Goal: Book appointment/travel/reservation

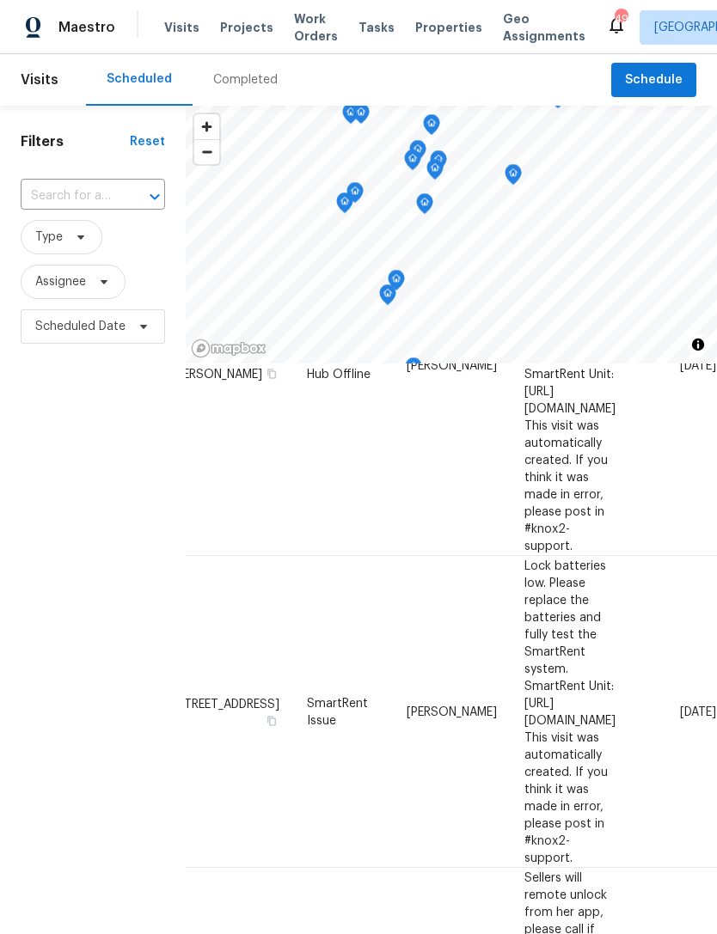
scroll to position [1302, 144]
click at [0, 0] on icon at bounding box center [0, 0] width 0 height 0
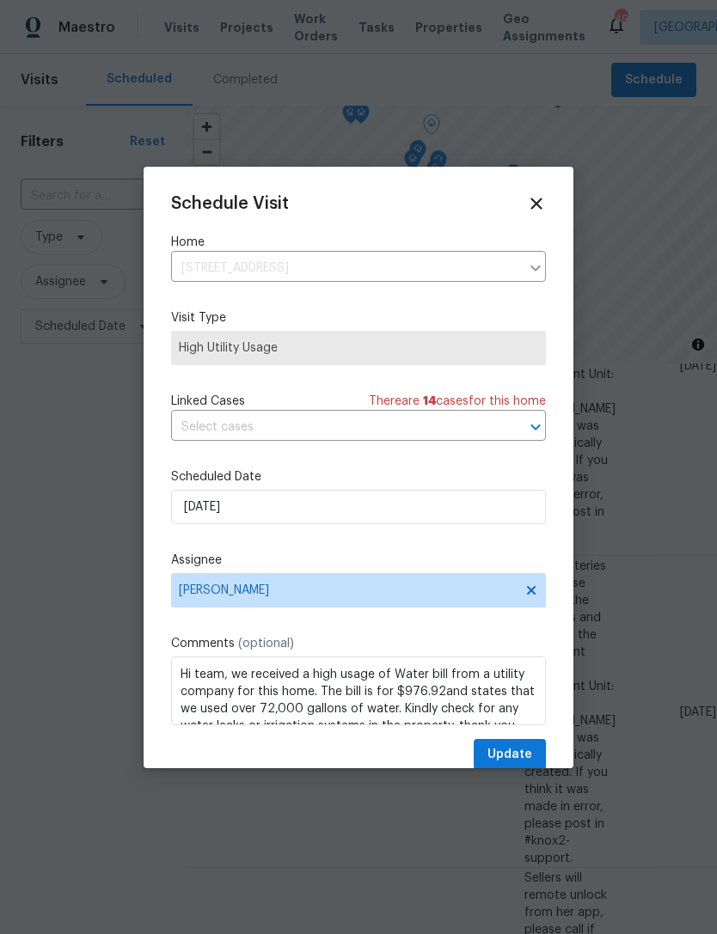
click at [195, 460] on div "Schedule Visit Home [STREET_ADDRESS] ​ Visit Type High Utility Usage Linked Cas…" at bounding box center [358, 482] width 375 height 577
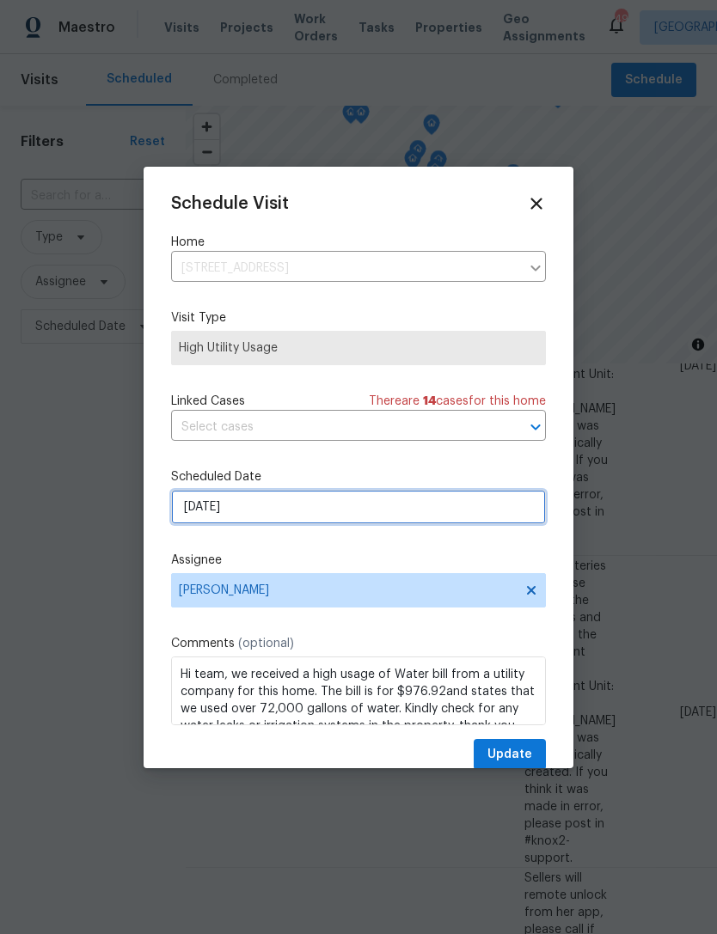
click at [193, 511] on input "[DATE]" at bounding box center [358, 507] width 375 height 34
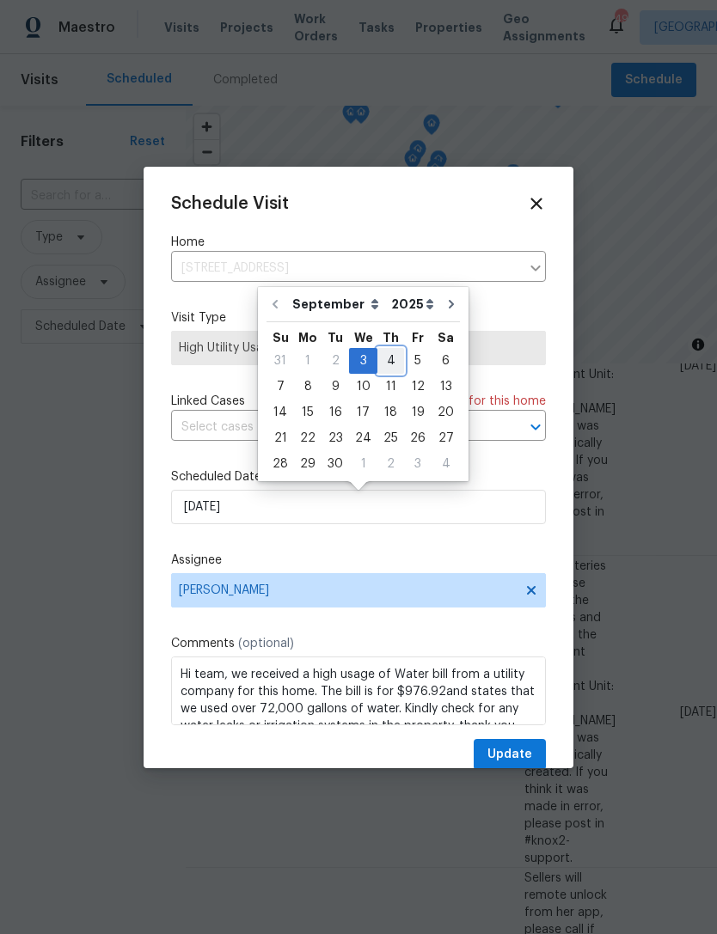
click at [377, 352] on div "4" at bounding box center [390, 361] width 27 height 24
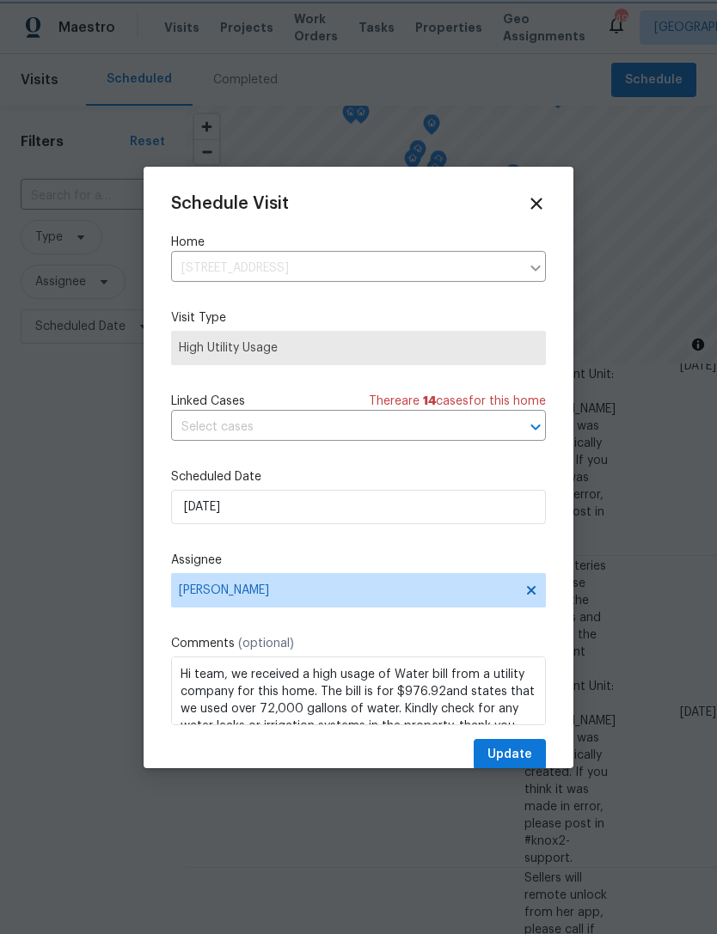
type input "[DATE]"
click at [480, 752] on button "Update" at bounding box center [510, 755] width 72 height 32
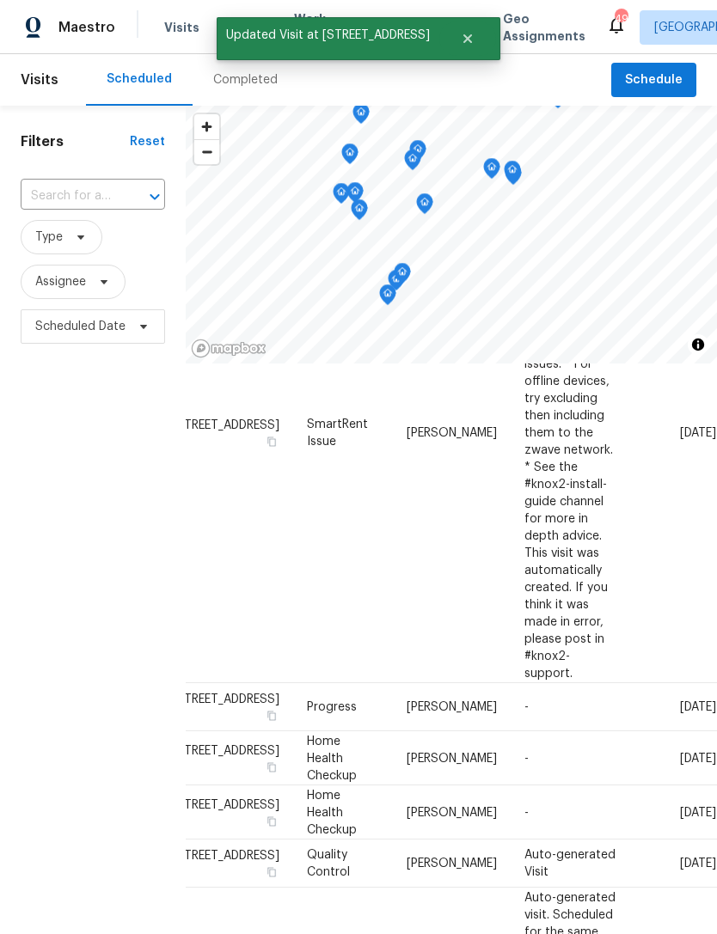
scroll to position [1019, 144]
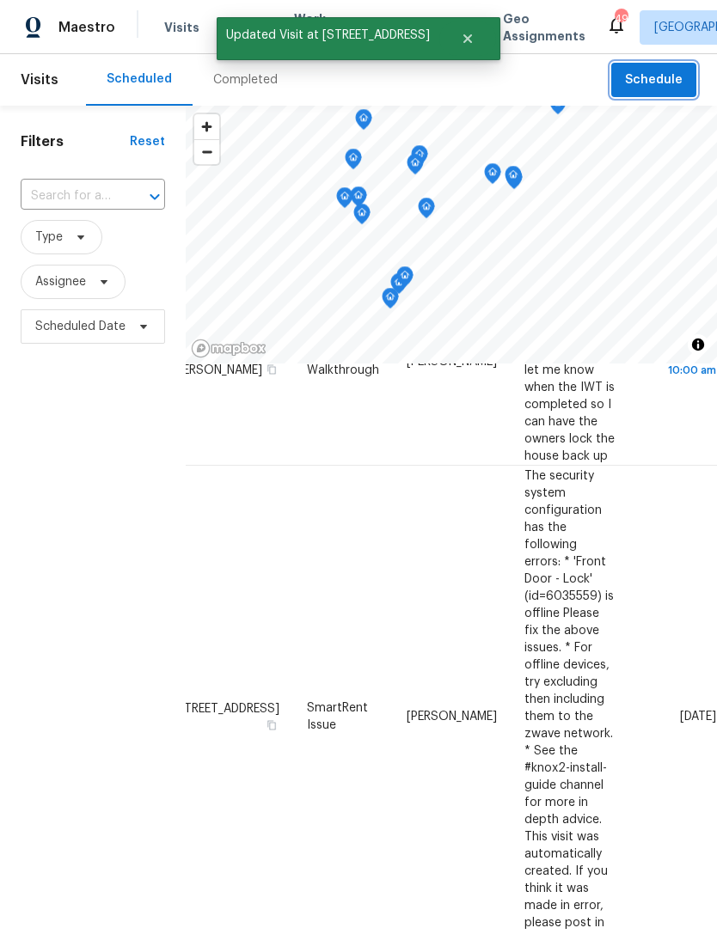
click at [619, 82] on button "Schedule" at bounding box center [653, 80] width 85 height 35
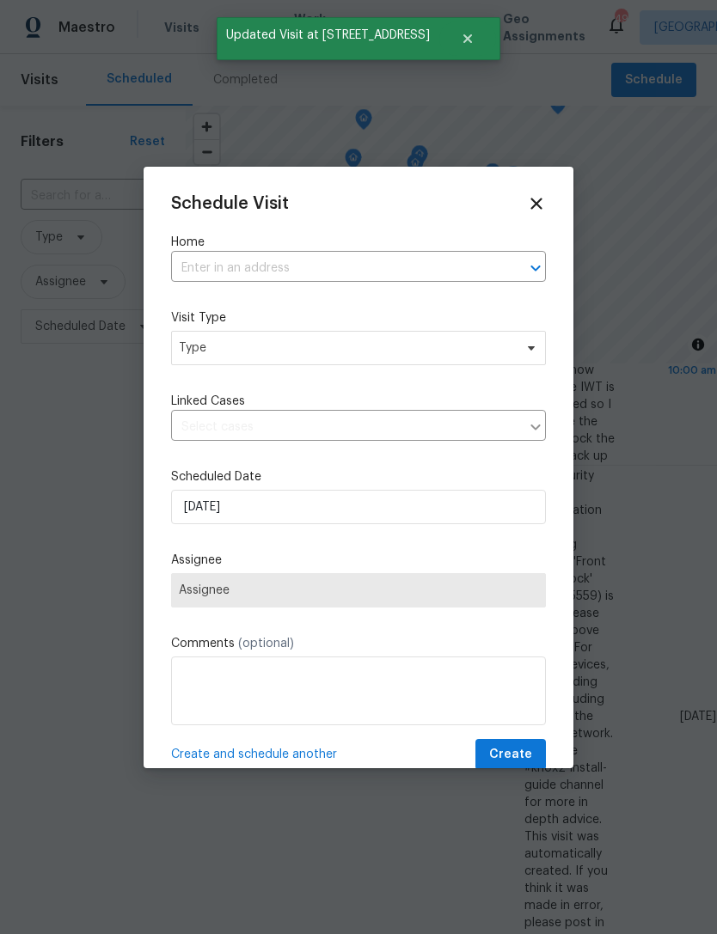
click at [200, 273] on input "text" at bounding box center [334, 268] width 327 height 27
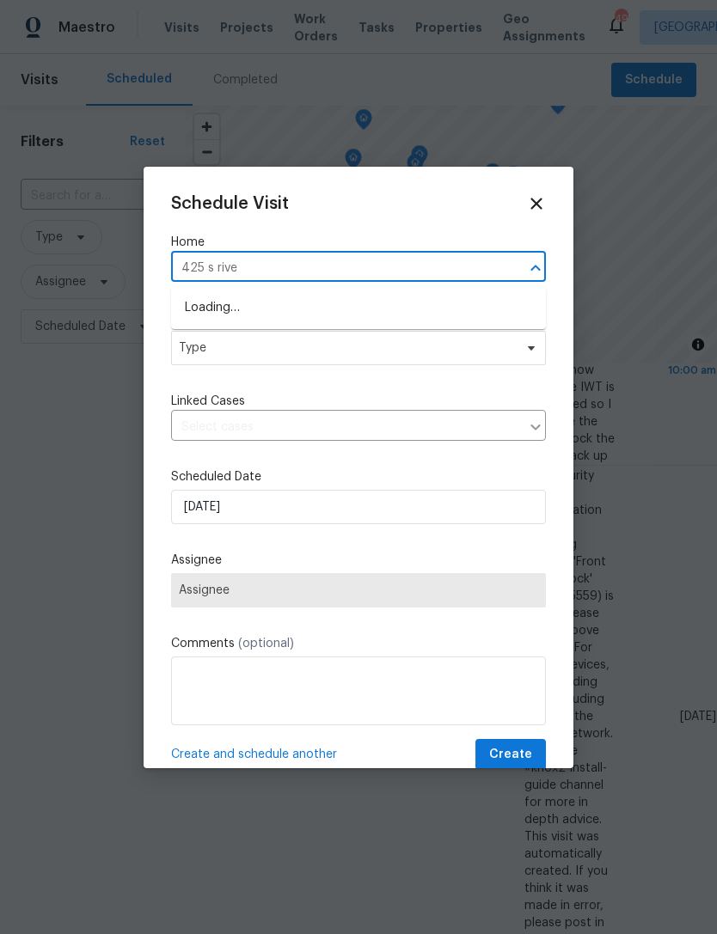
type input "425 s river"
click at [399, 304] on li "[STREET_ADDRESS]" at bounding box center [358, 308] width 375 height 28
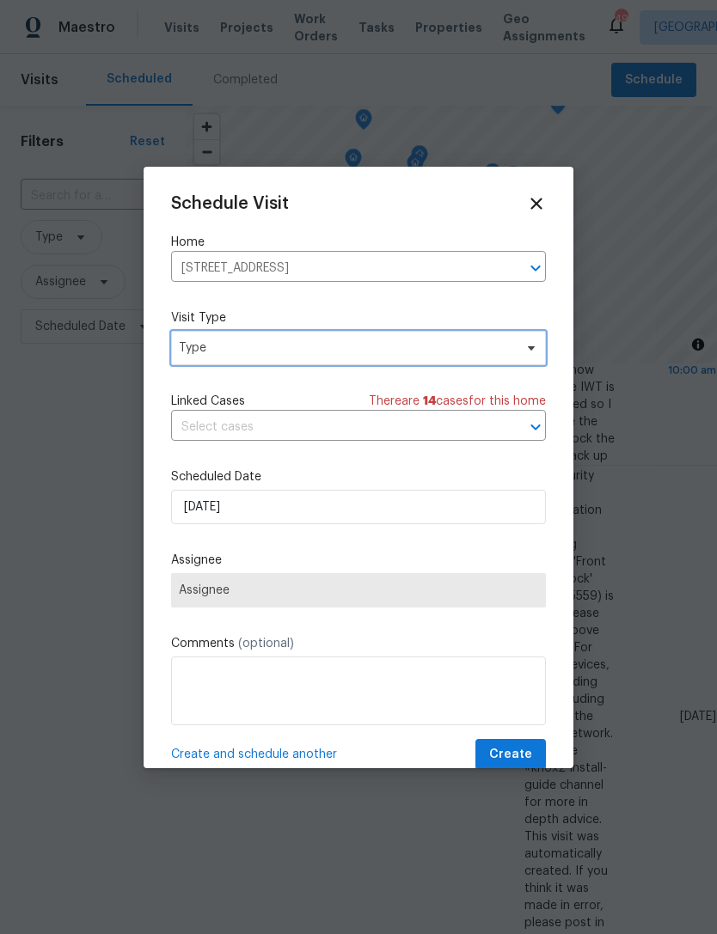
click at [407, 346] on span "Type" at bounding box center [346, 348] width 334 height 17
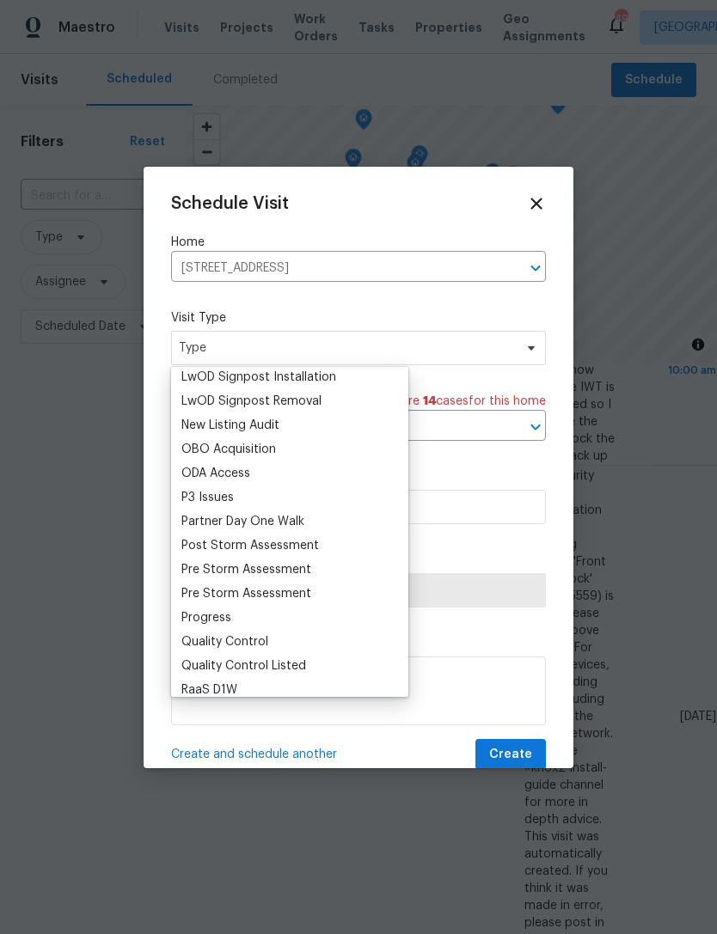
scroll to position [979, 0]
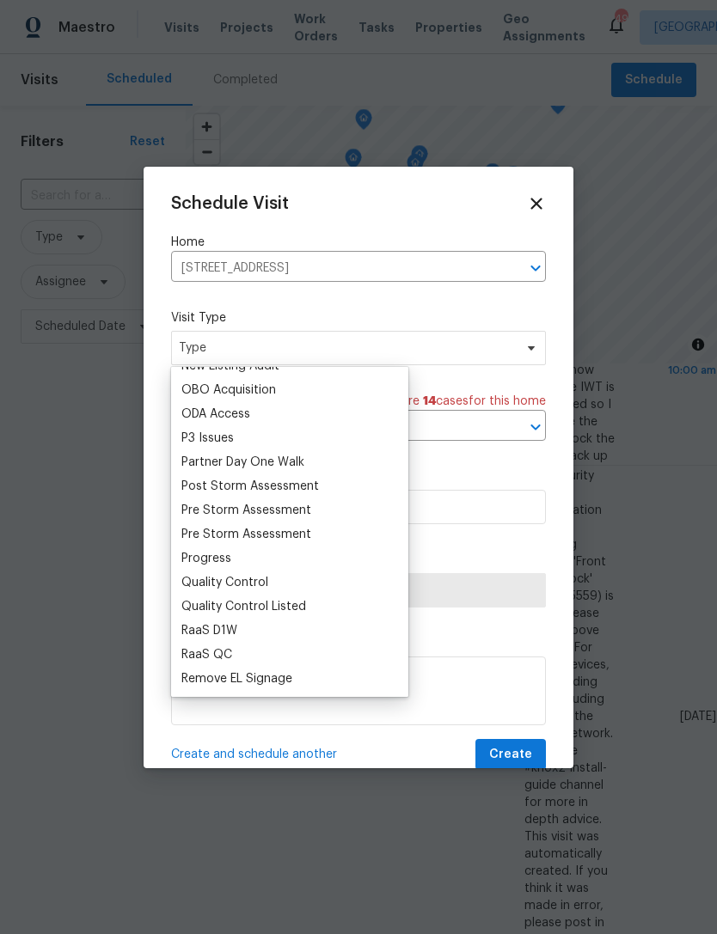
click at [217, 563] on div "Progress" at bounding box center [206, 558] width 50 height 17
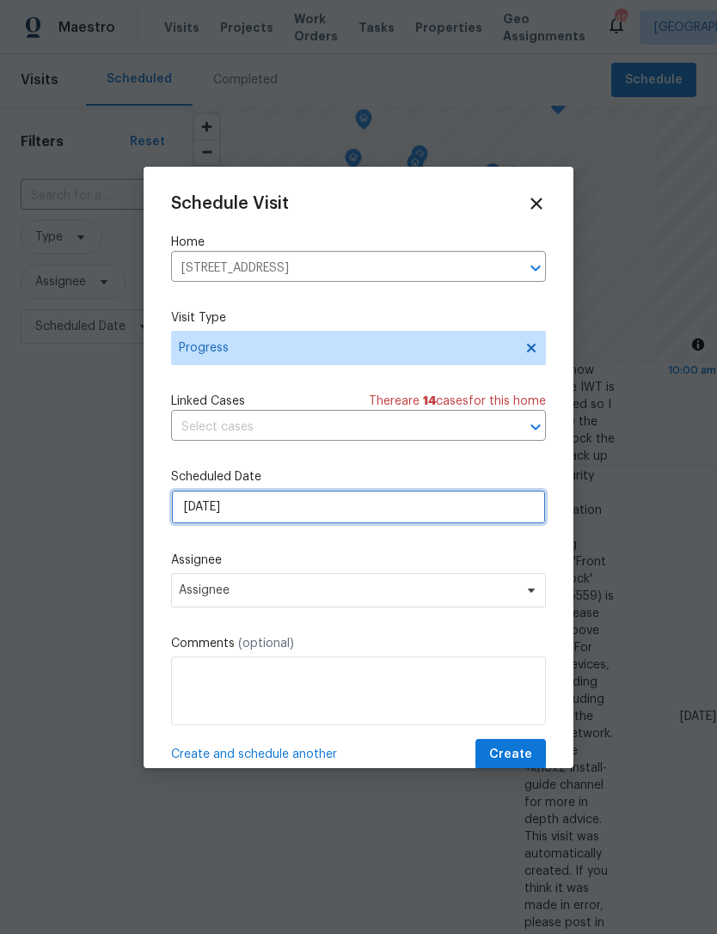
click at [354, 517] on input "[DATE]" at bounding box center [358, 507] width 375 height 34
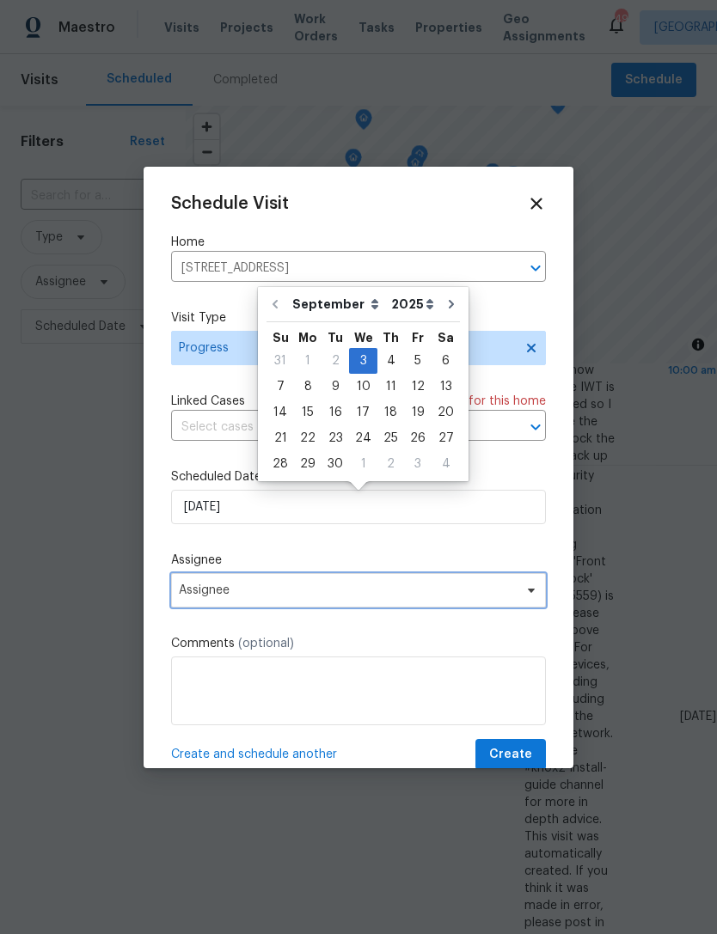
click at [315, 592] on span "Assignee" at bounding box center [347, 591] width 337 height 14
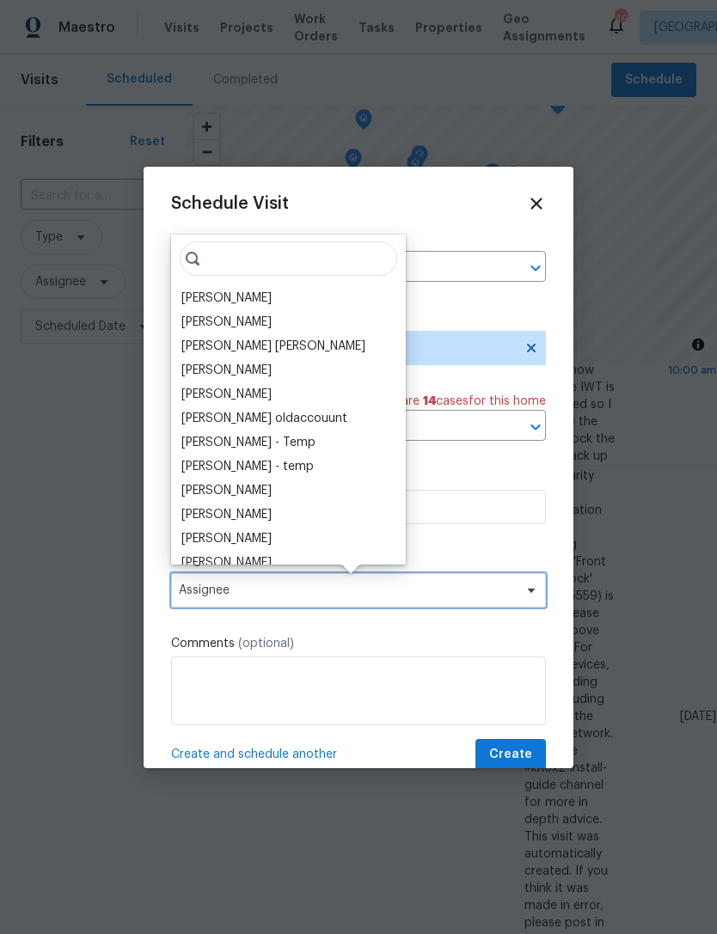
click at [312, 592] on span "Assignee" at bounding box center [347, 591] width 337 height 14
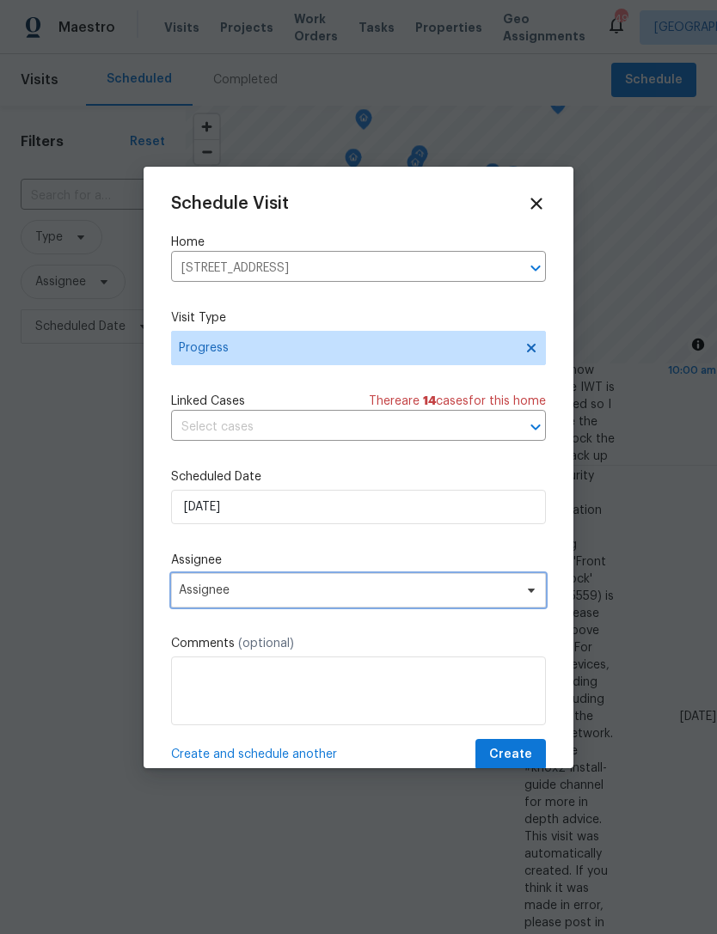
click at [320, 593] on span "Assignee" at bounding box center [347, 591] width 337 height 14
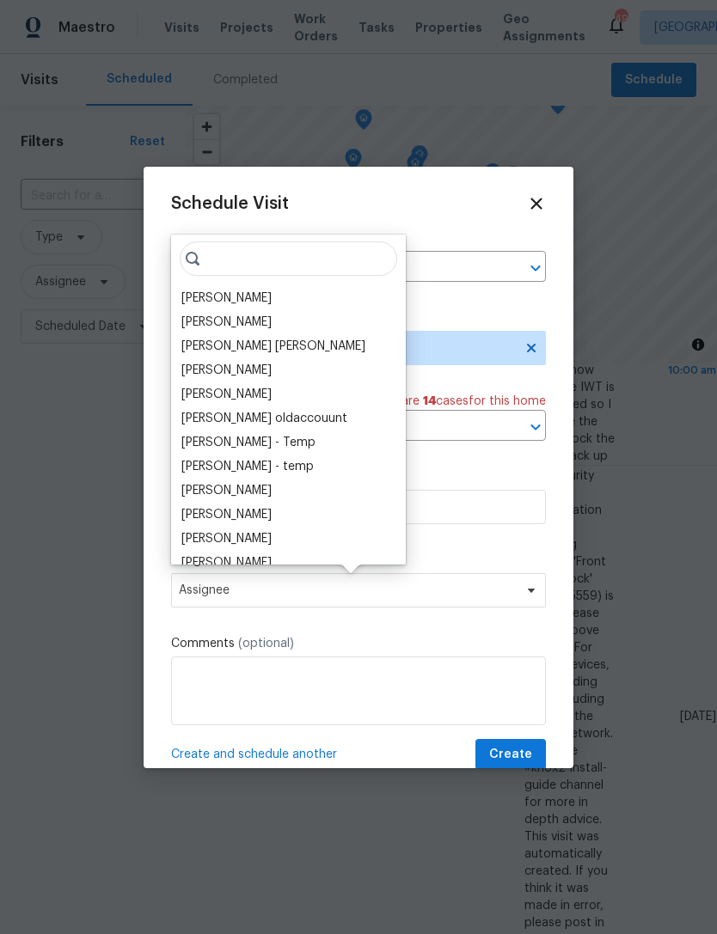
click at [227, 306] on div "[PERSON_NAME]" at bounding box center [226, 298] width 90 height 17
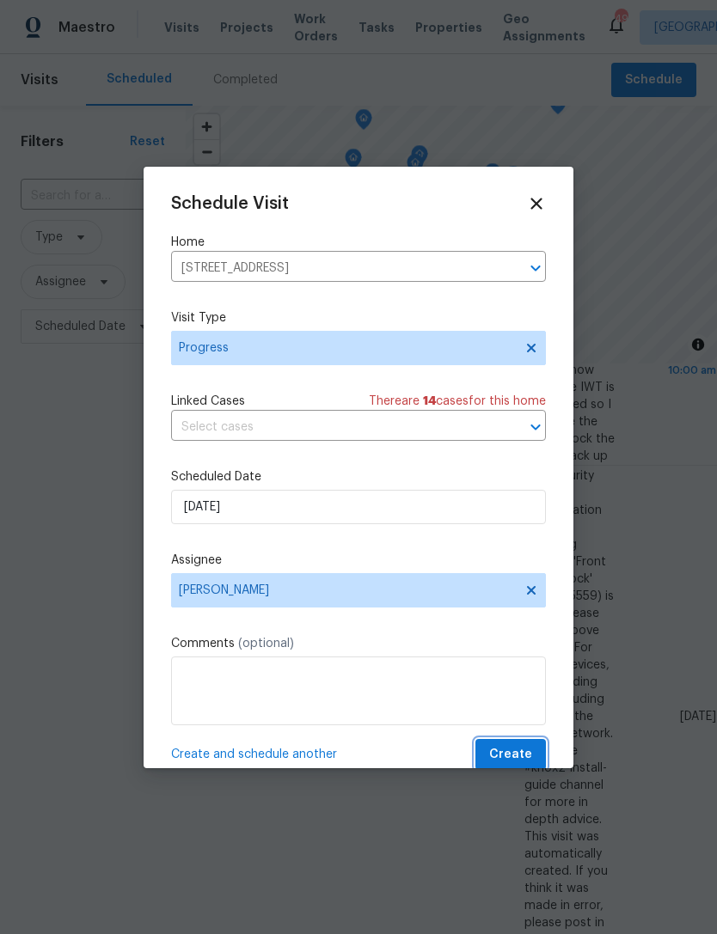
click at [518, 754] on span "Create" at bounding box center [510, 754] width 43 height 21
